Goal: Task Accomplishment & Management: Use online tool/utility

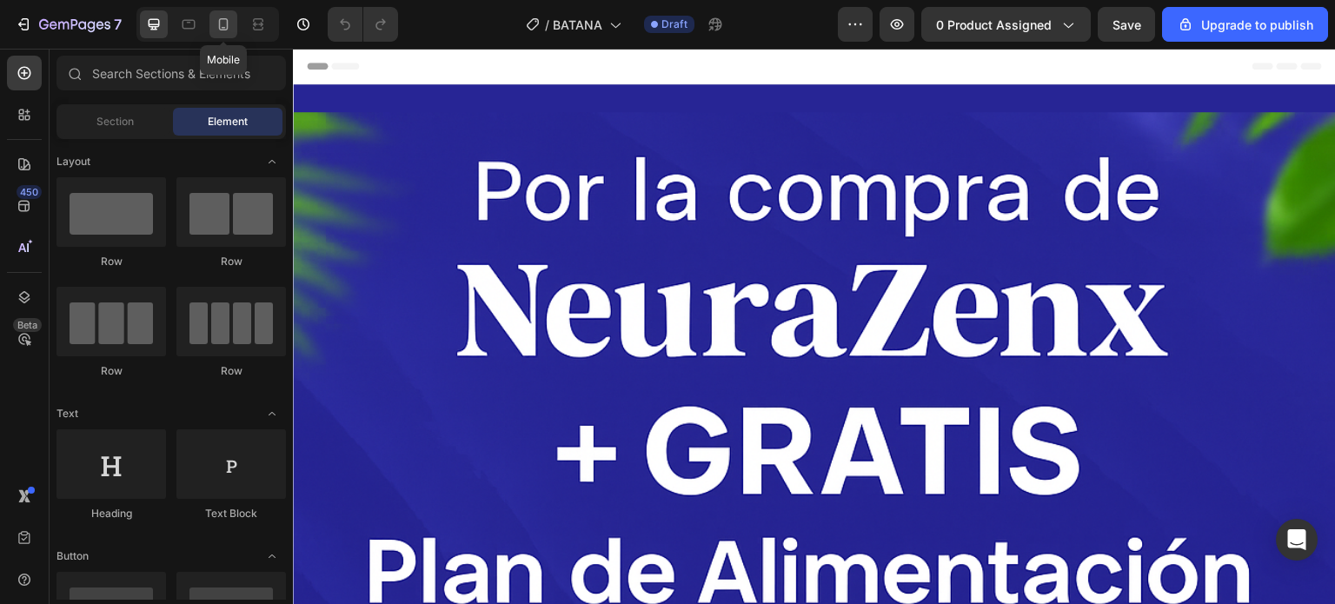
click at [224, 23] on icon at bounding box center [223, 24] width 17 height 17
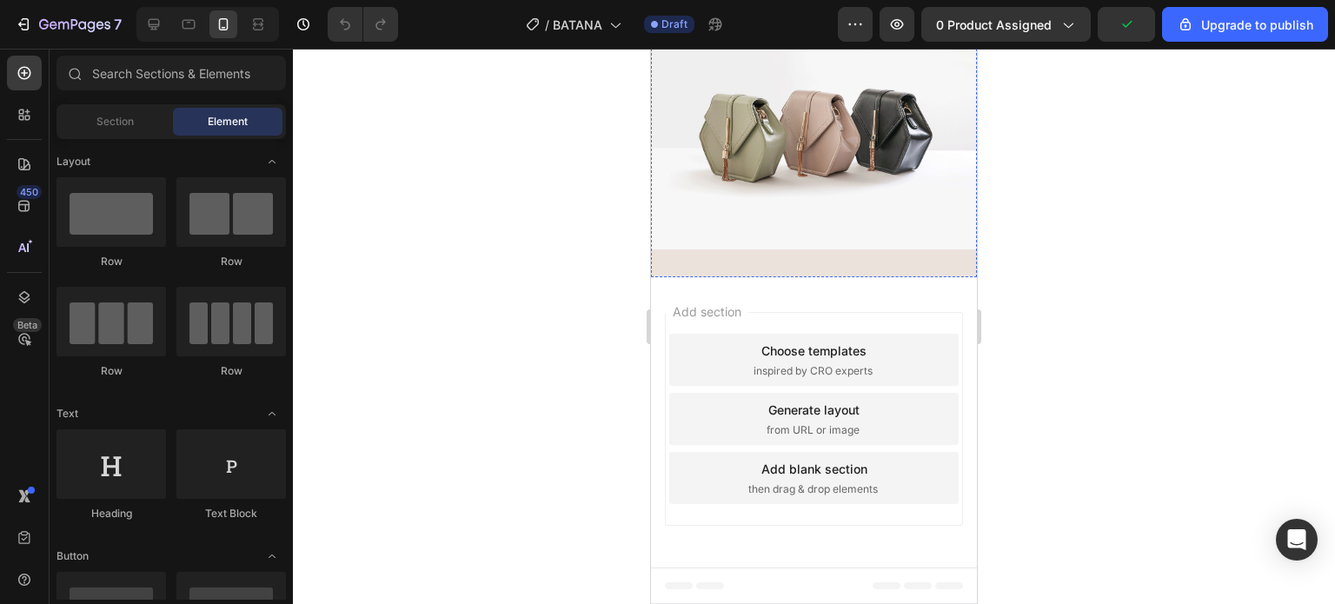
scroll to position [1912, 0]
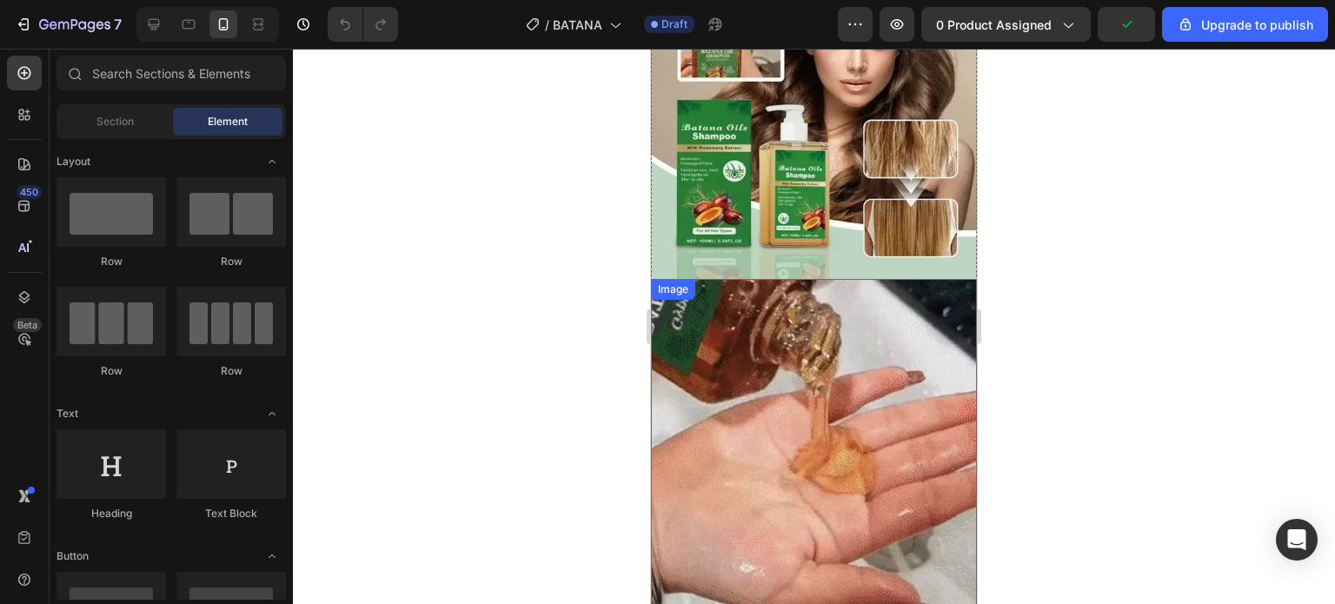
click at [866, 279] on img at bounding box center [814, 496] width 326 height 435
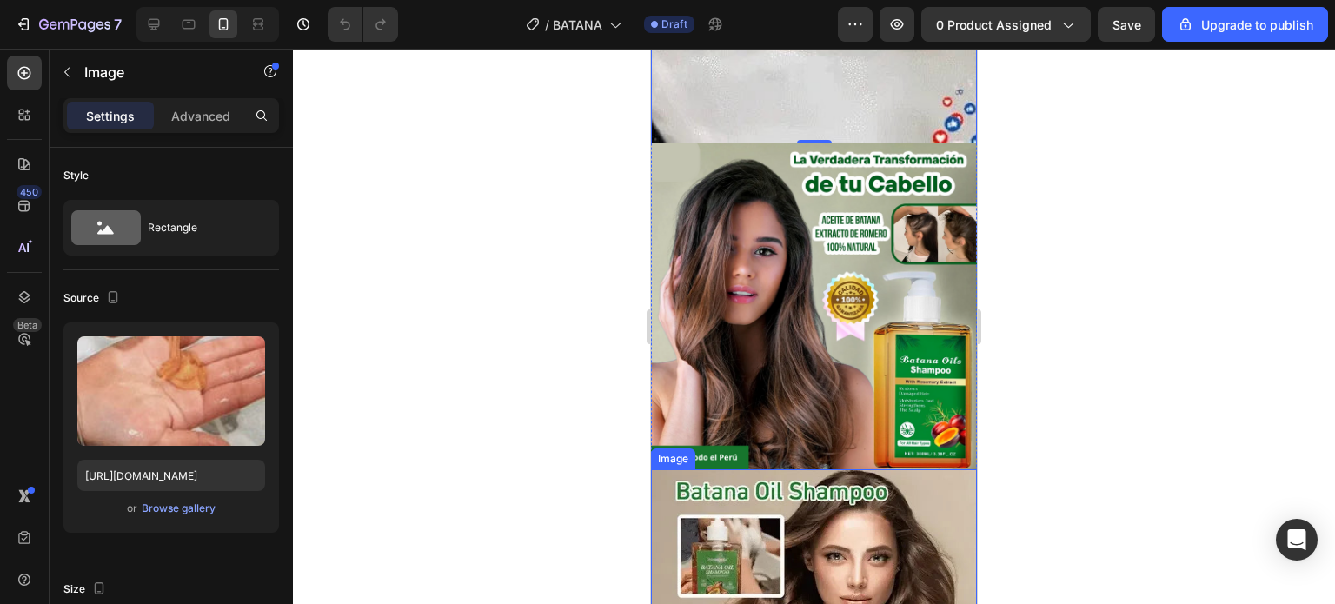
scroll to position [2262, 0]
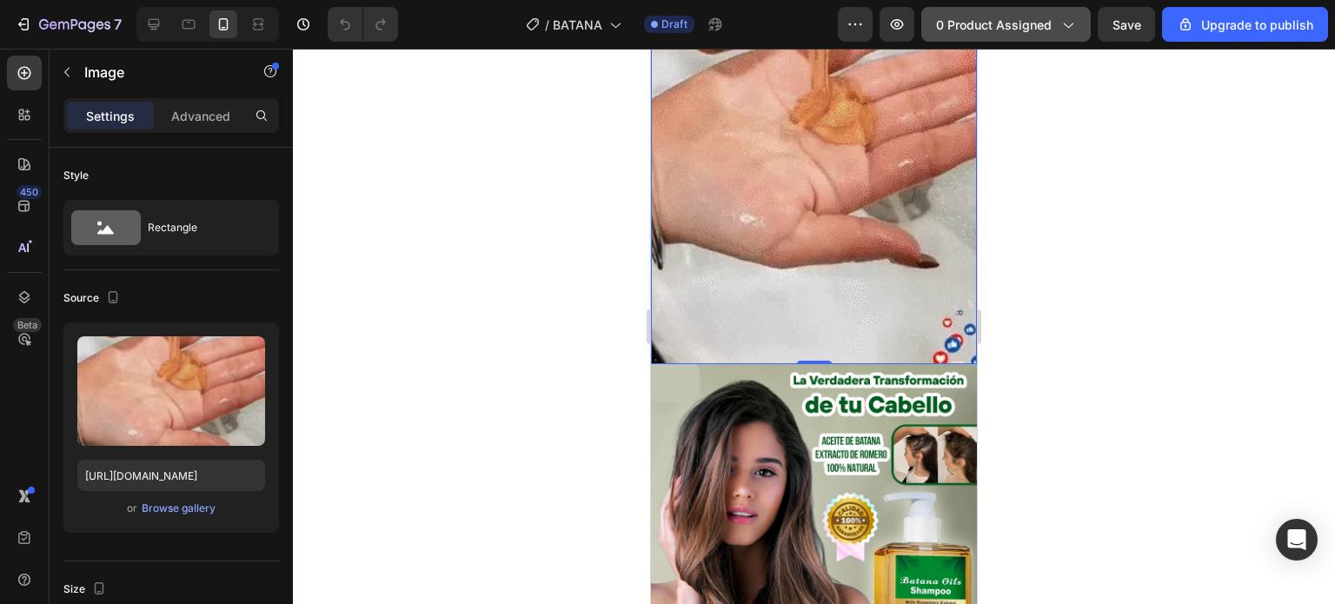
click at [999, 36] on button "0 product assigned" at bounding box center [1006, 24] width 170 height 35
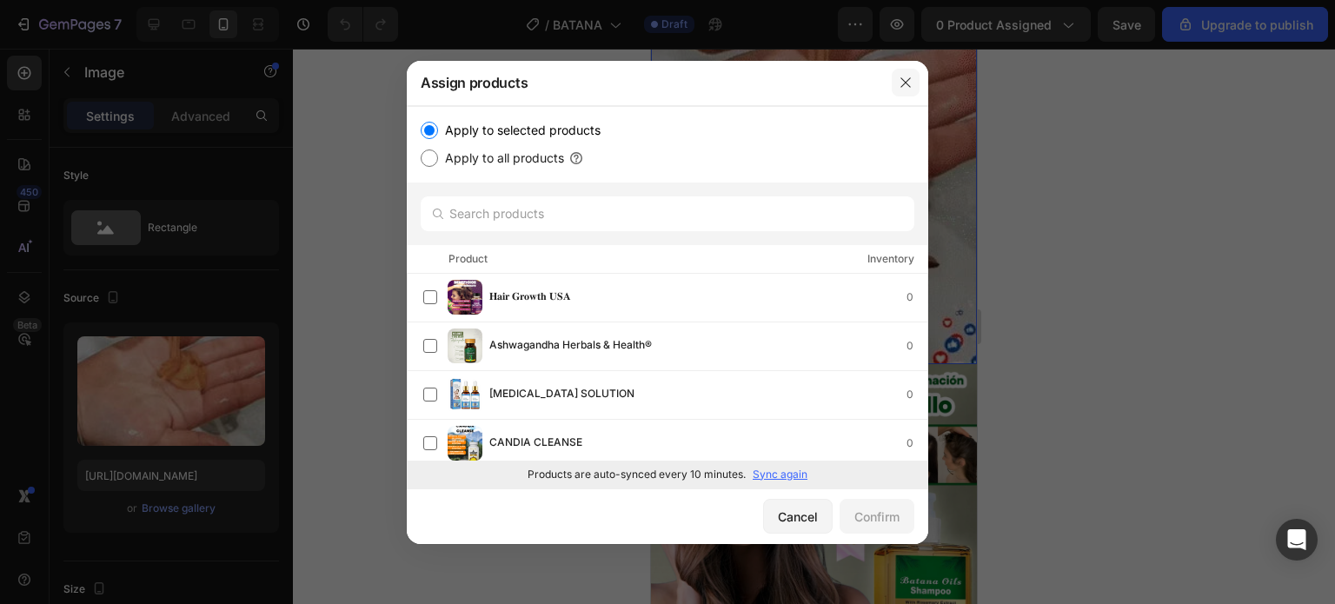
click at [909, 73] on button "button" at bounding box center [906, 83] width 28 height 28
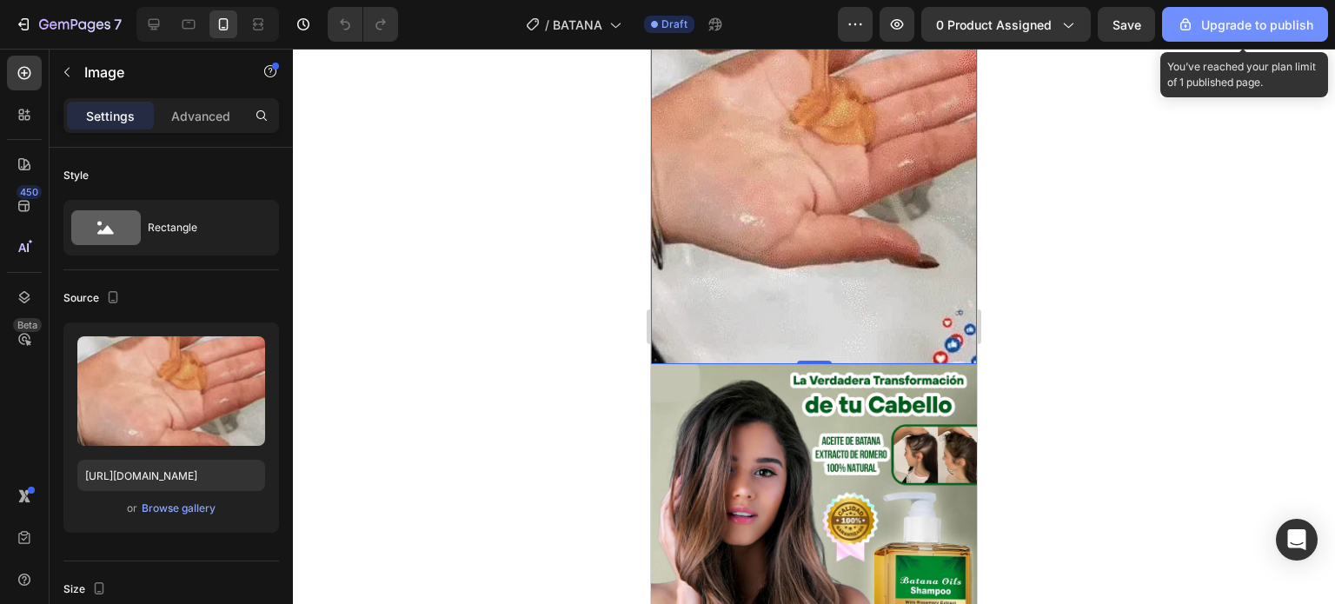
click at [1279, 32] on div "Upgrade to publish" at bounding box center [1245, 25] width 136 height 18
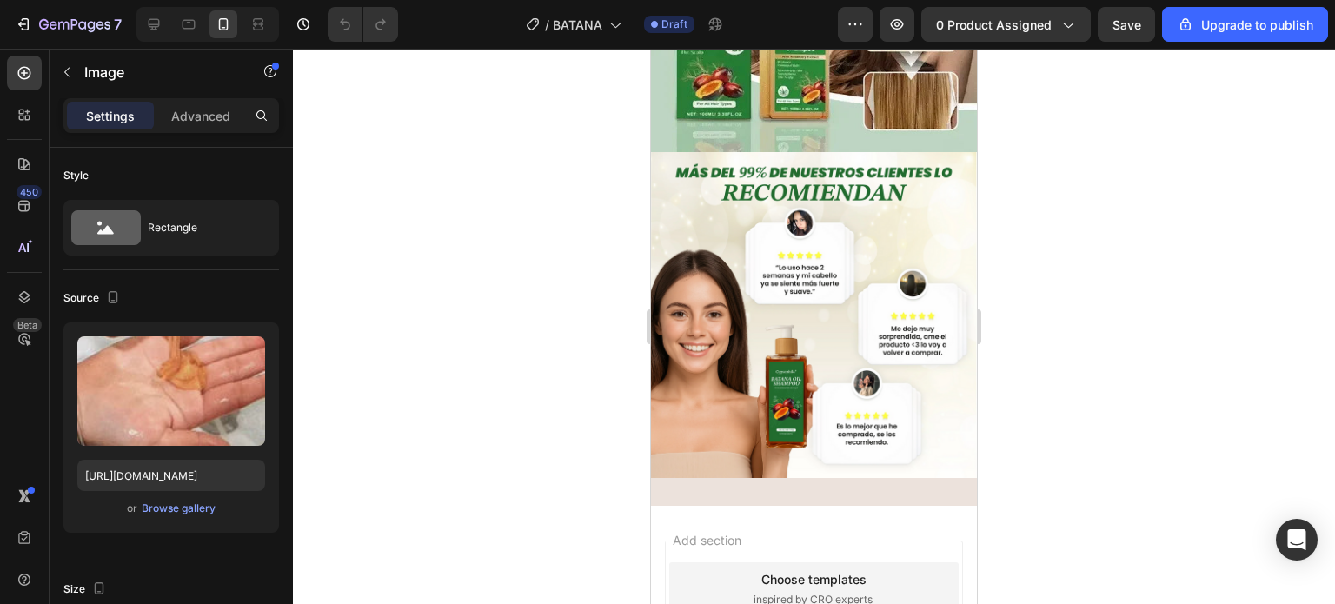
scroll to position [2610, 0]
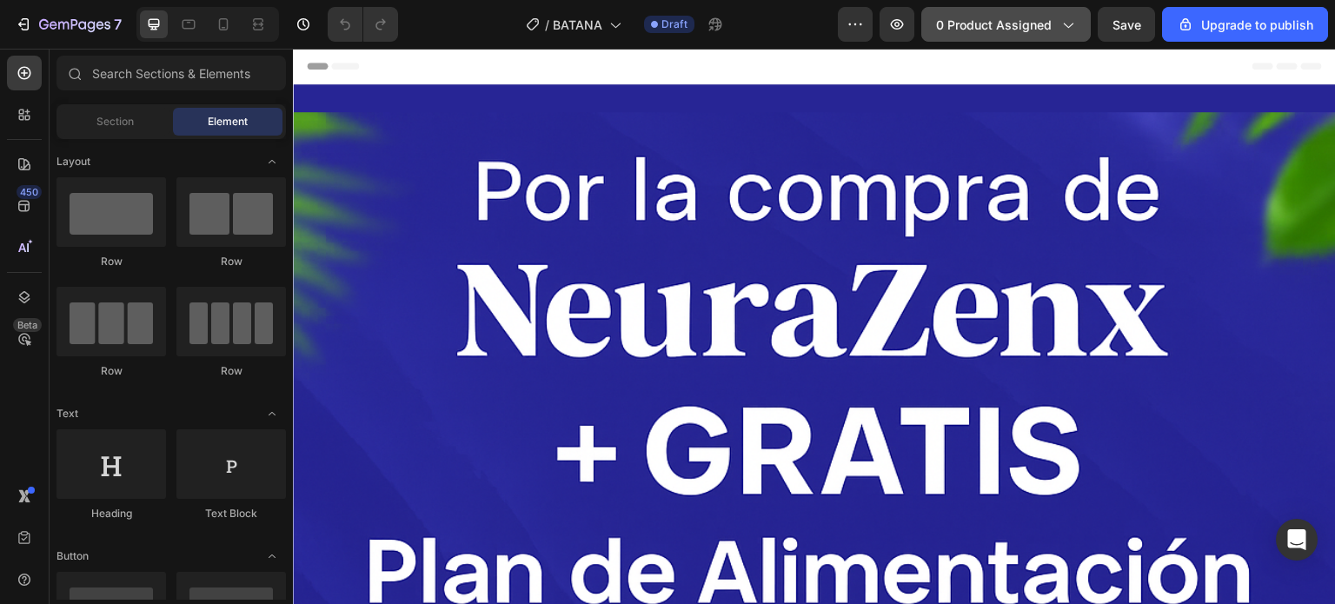
click at [1030, 25] on span "0 product assigned" at bounding box center [994, 25] width 116 height 18
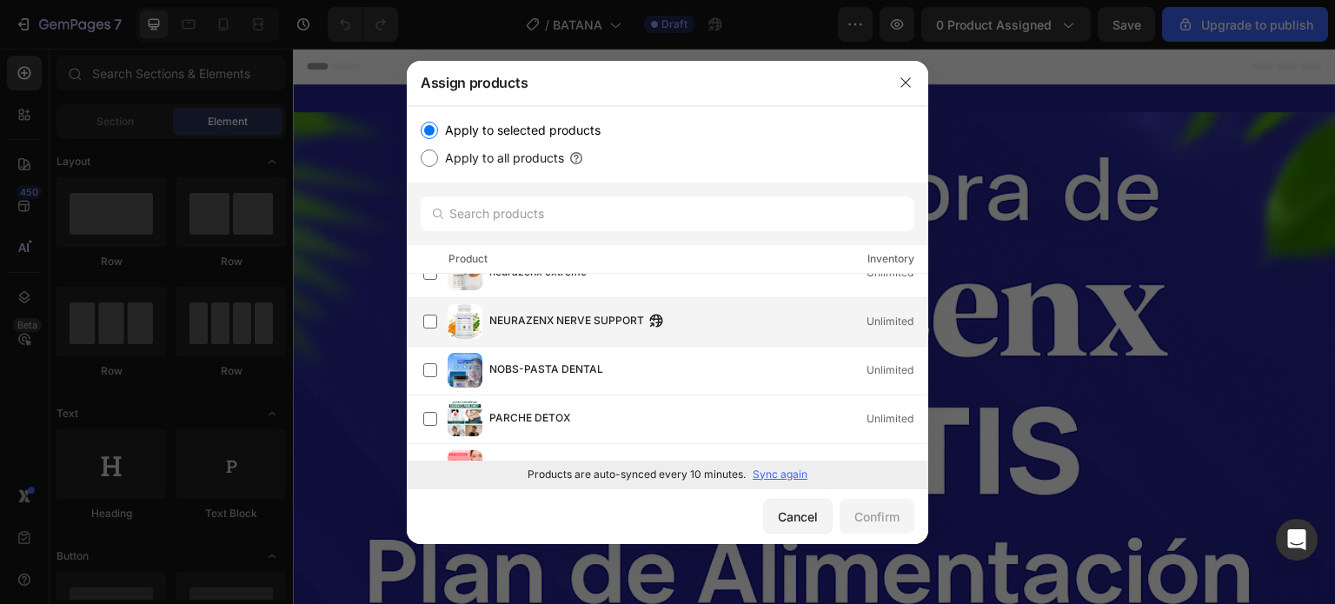
scroll to position [695, 0]
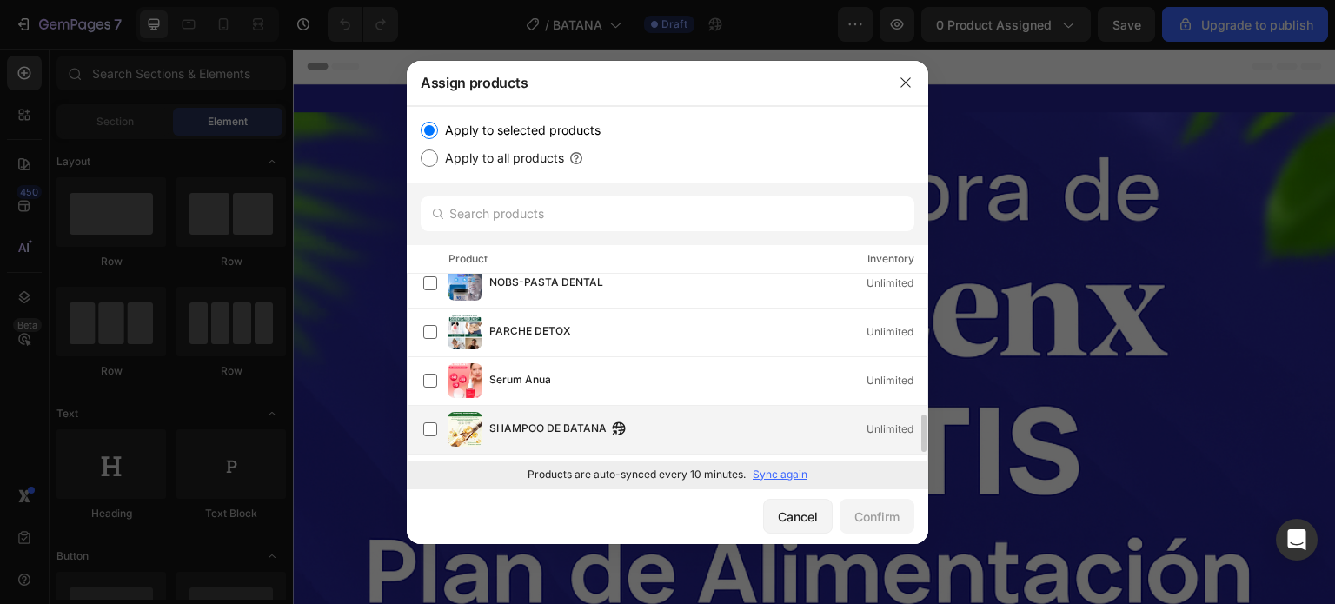
click at [620, 440] on div "SHAMPOO DE BATANA Unlimited" at bounding box center [675, 429] width 504 height 35
click at [885, 524] on div "Confirm" at bounding box center [876, 517] width 45 height 18
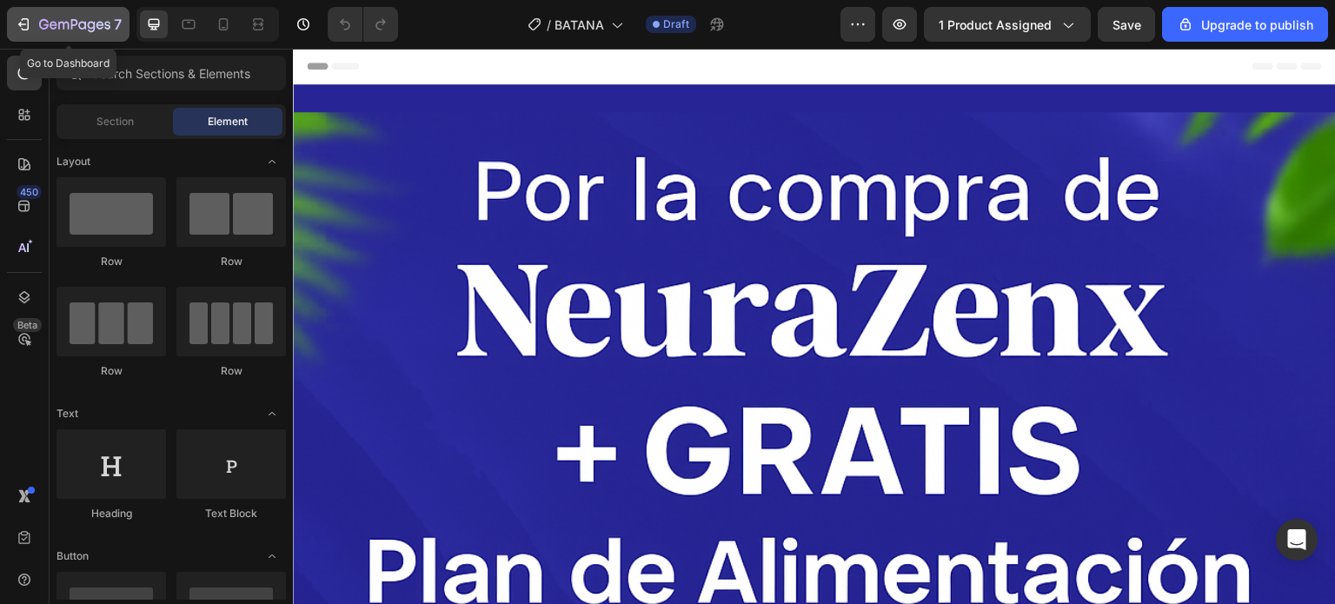
click at [39, 20] on icon "button" at bounding box center [74, 25] width 71 height 15
